Goal: Find specific page/section: Find specific page/section

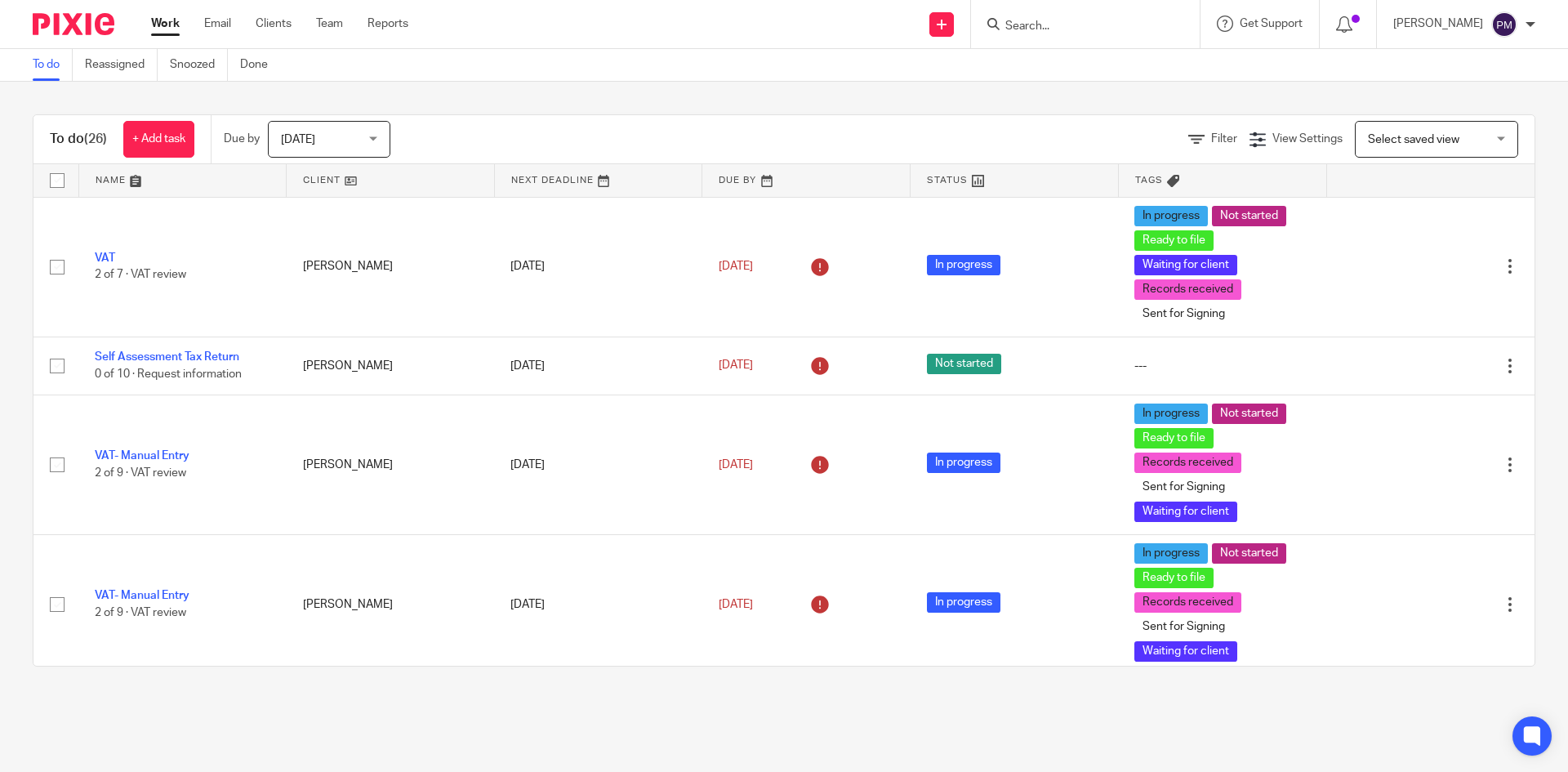
click at [1070, 24] on input "Search" at bounding box center [1077, 27] width 147 height 14
type input "FAB"
click at [1112, 72] on link at bounding box center [1138, 71] width 276 height 38
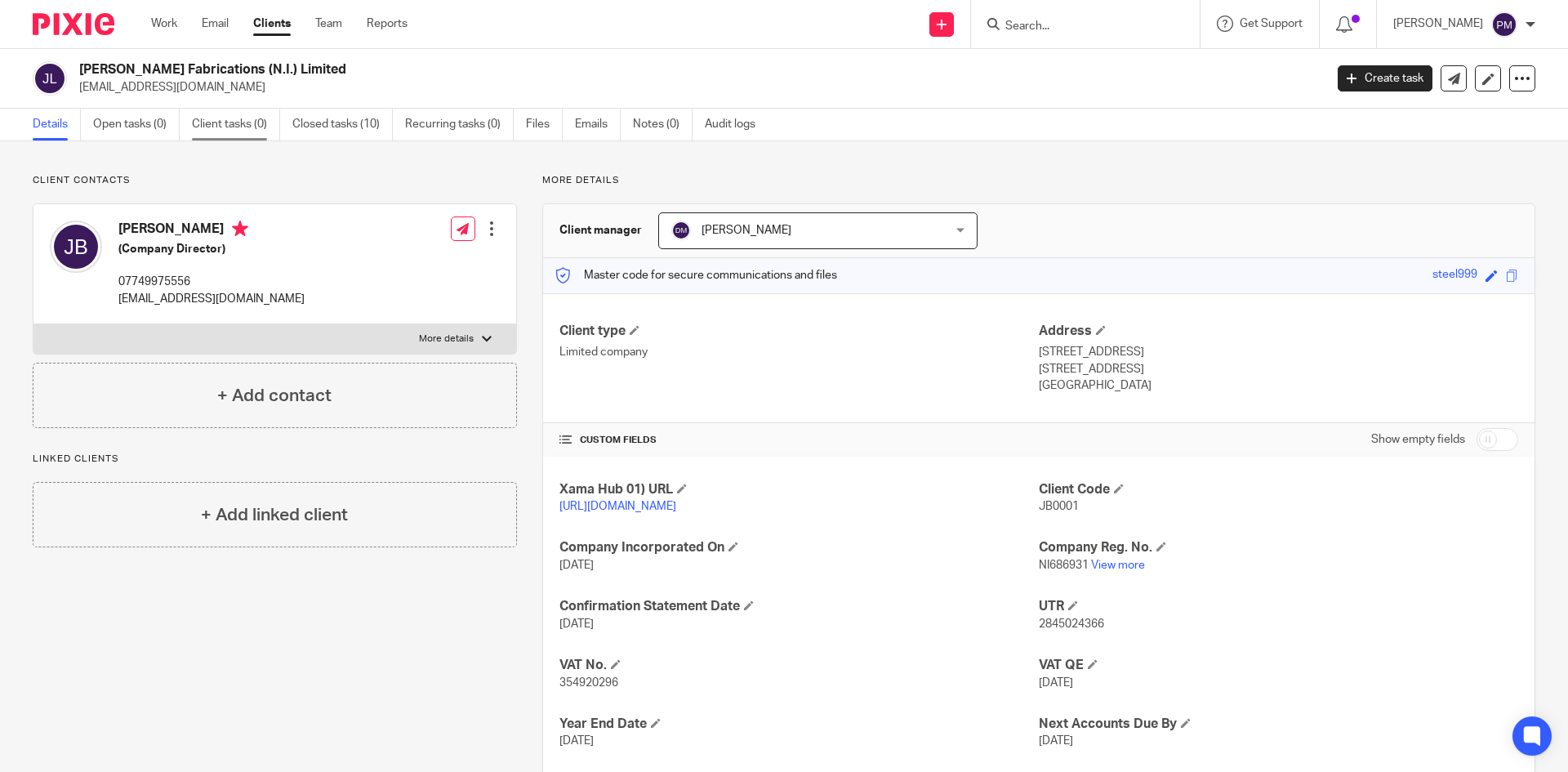
click at [245, 125] on link "Client tasks (0)" at bounding box center [236, 125] width 88 height 32
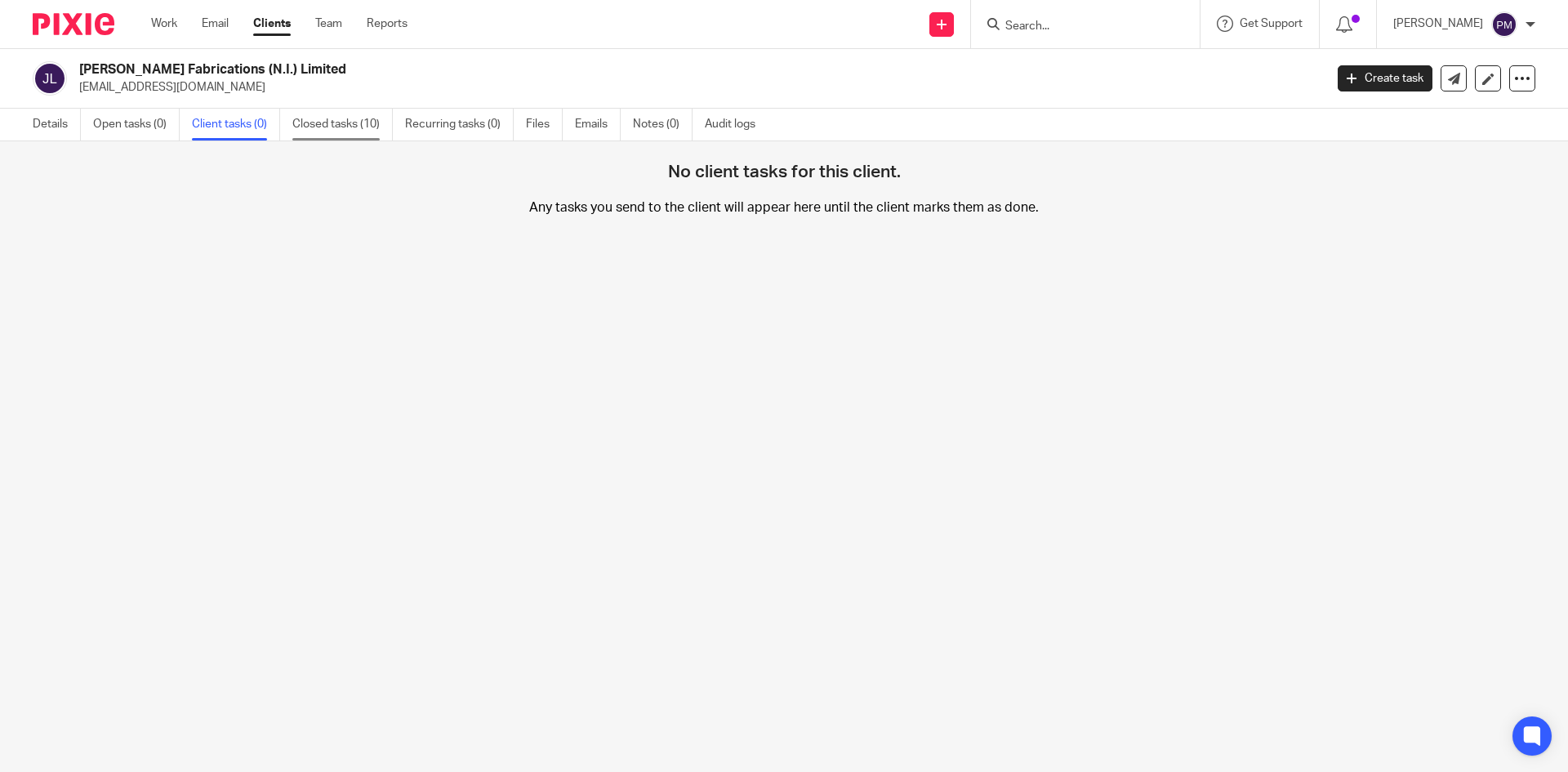
click at [318, 120] on link "Closed tasks (10)" at bounding box center [342, 125] width 100 height 32
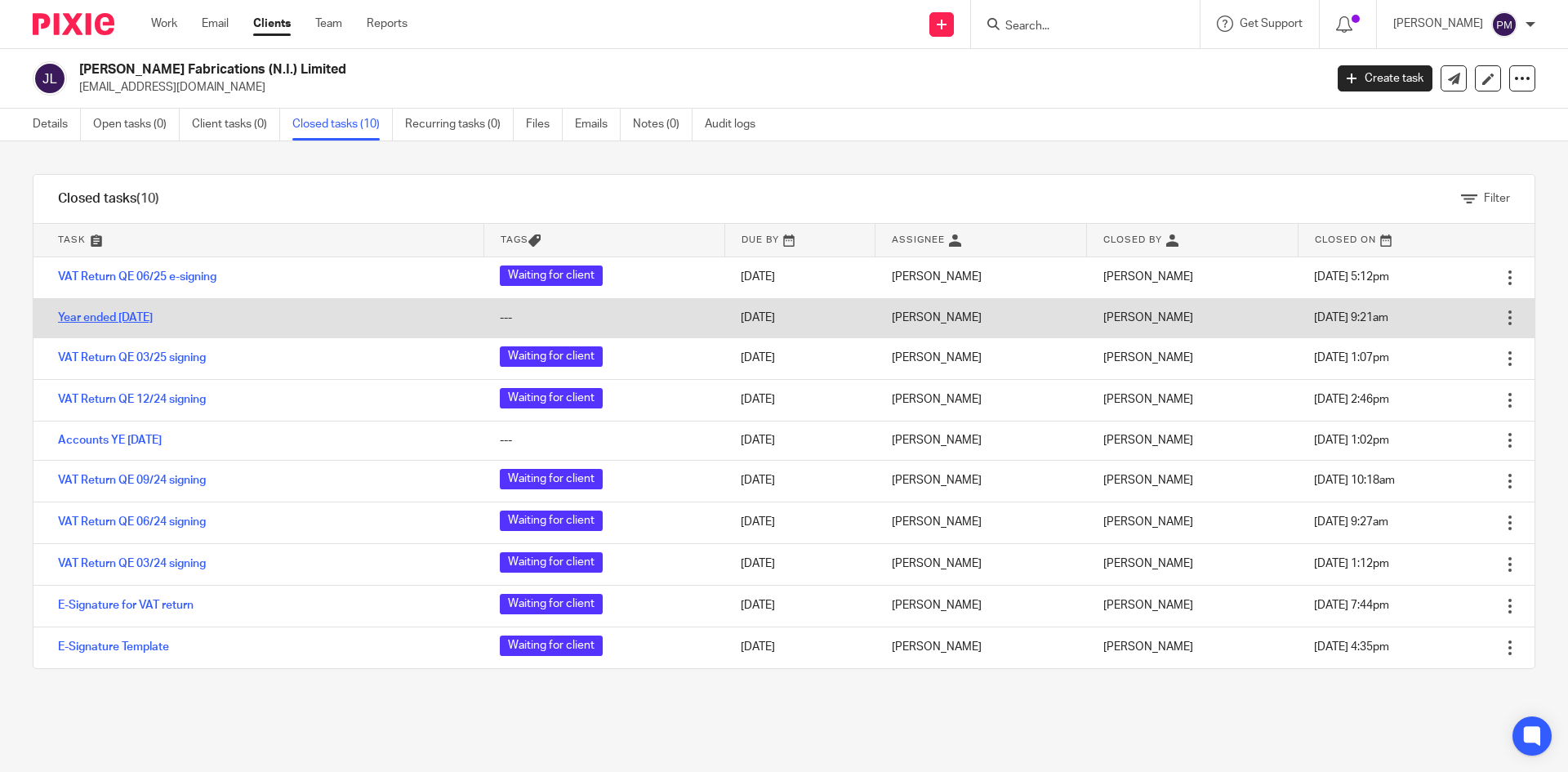
click at [150, 314] on link "Year ended [DATE]" at bounding box center [105, 317] width 95 height 12
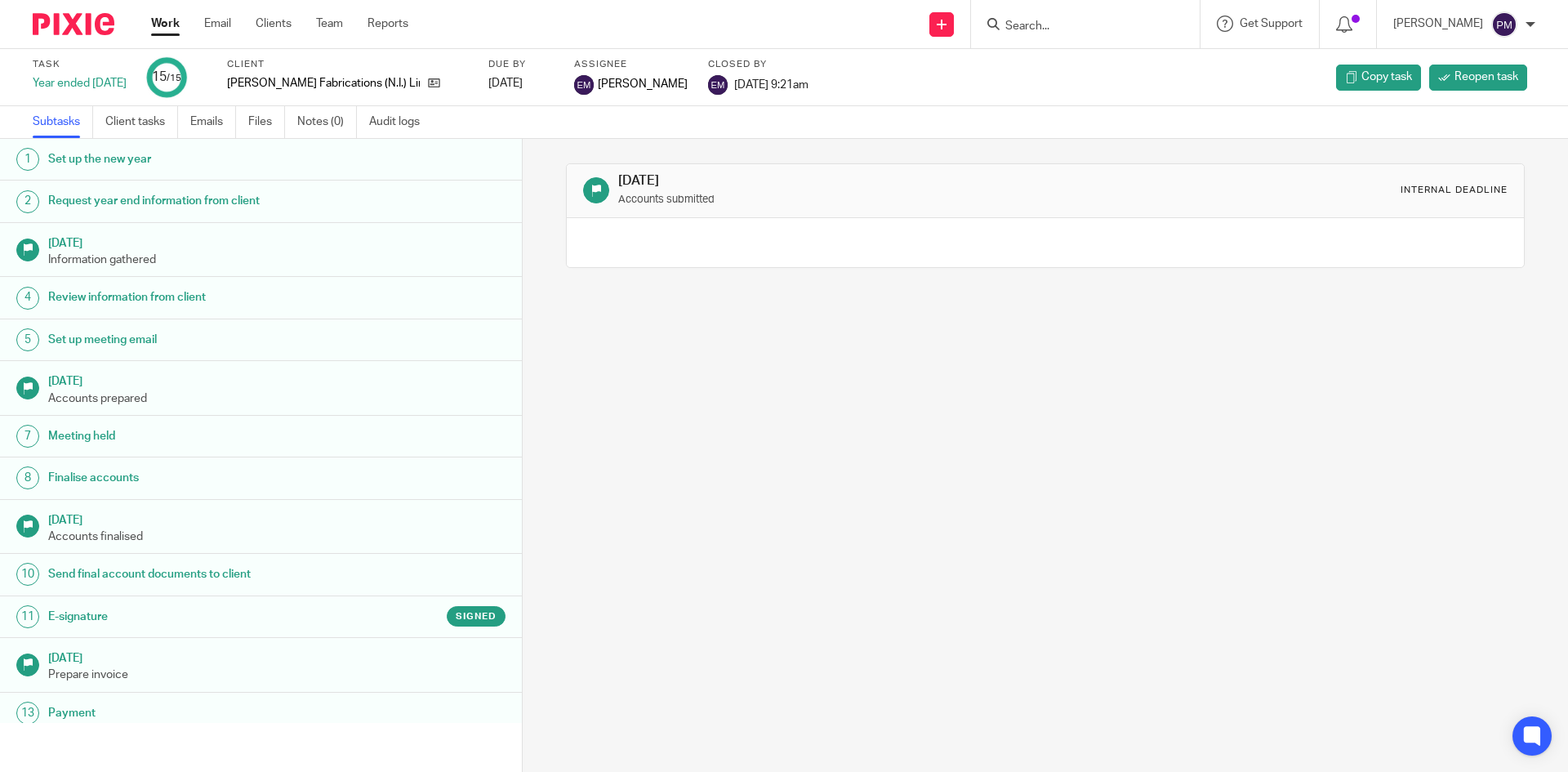
click at [90, 609] on h1 "E-signature" at bounding box center [201, 616] width 306 height 24
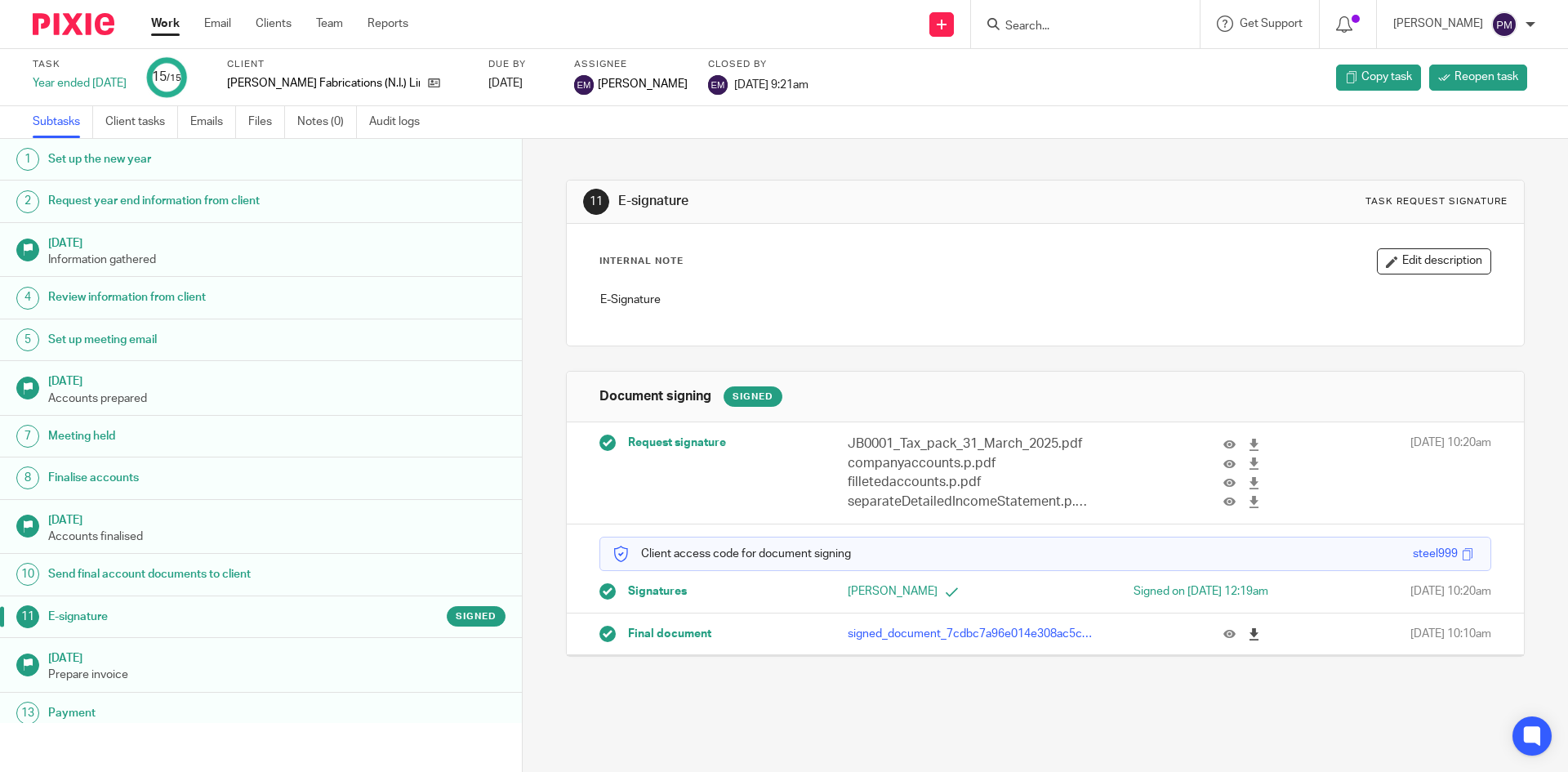
click at [1248, 634] on icon at bounding box center [1254, 634] width 13 height 13
